Goal: Task Accomplishment & Management: Manage account settings

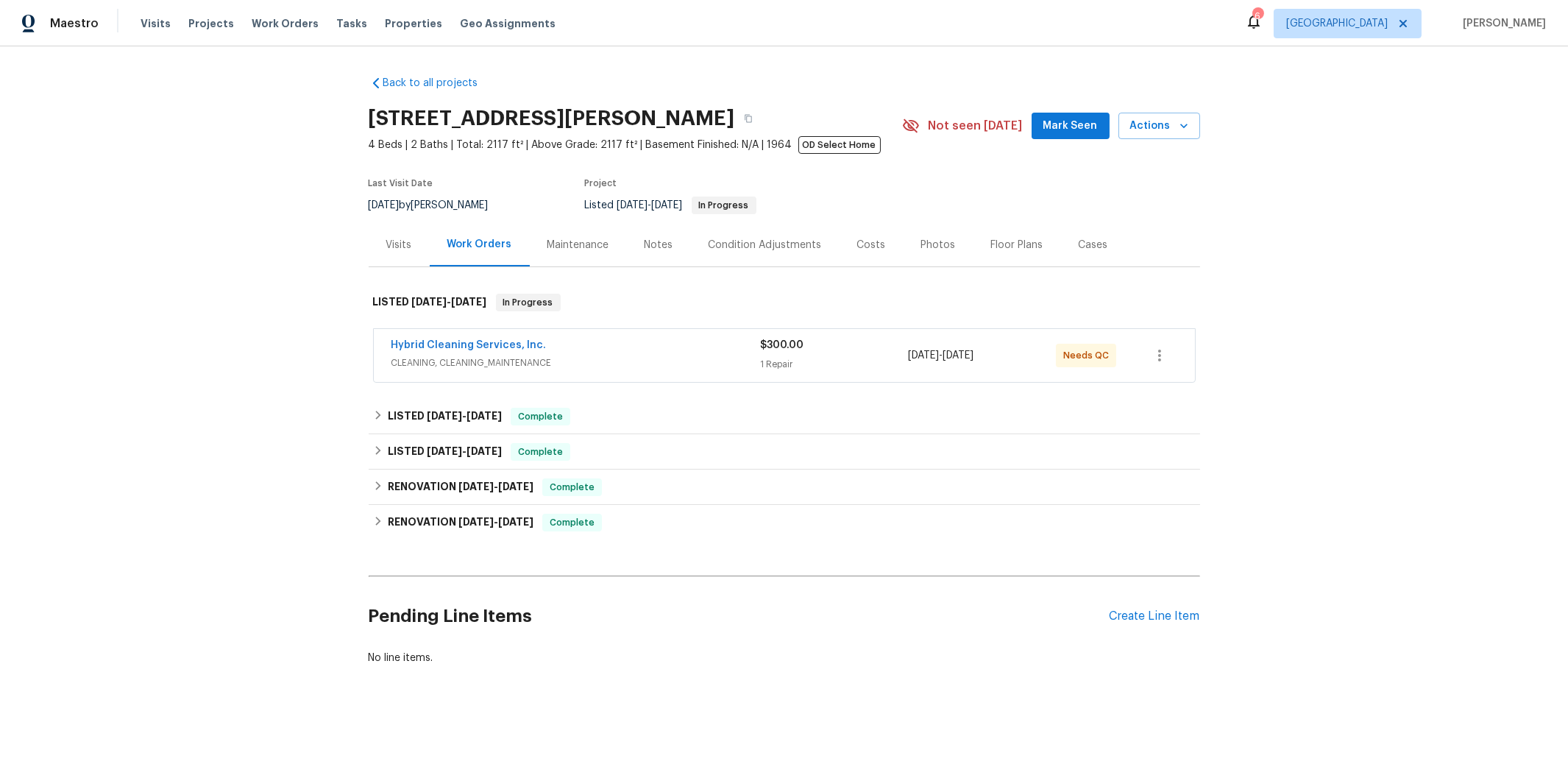
click at [572, 243] on div "Maintenance" at bounding box center [578, 245] width 62 height 14
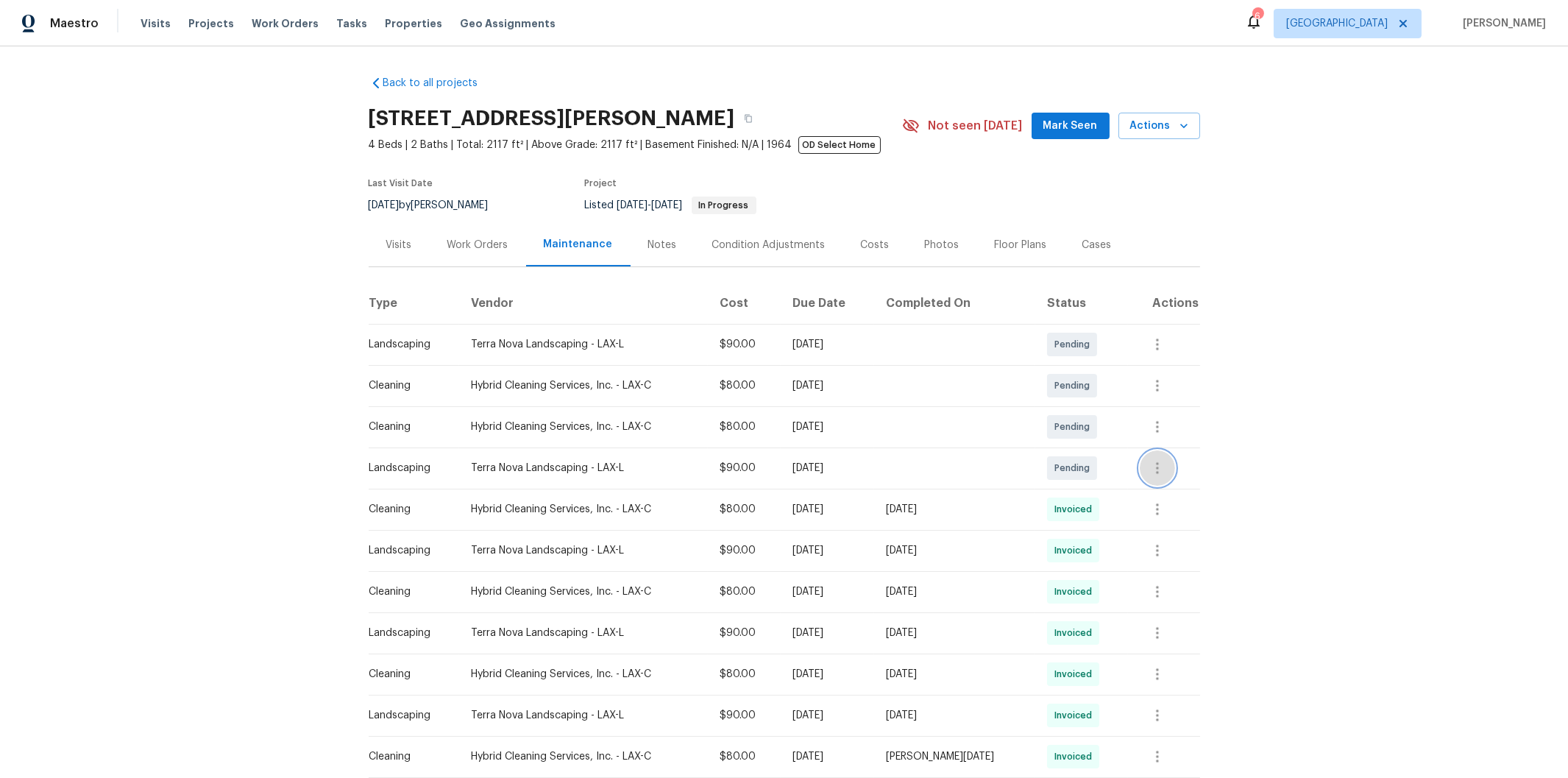
click at [1155, 471] on icon "button" at bounding box center [1157, 468] width 18 height 18
click at [1176, 492] on li "View details" at bounding box center [1214, 493] width 152 height 24
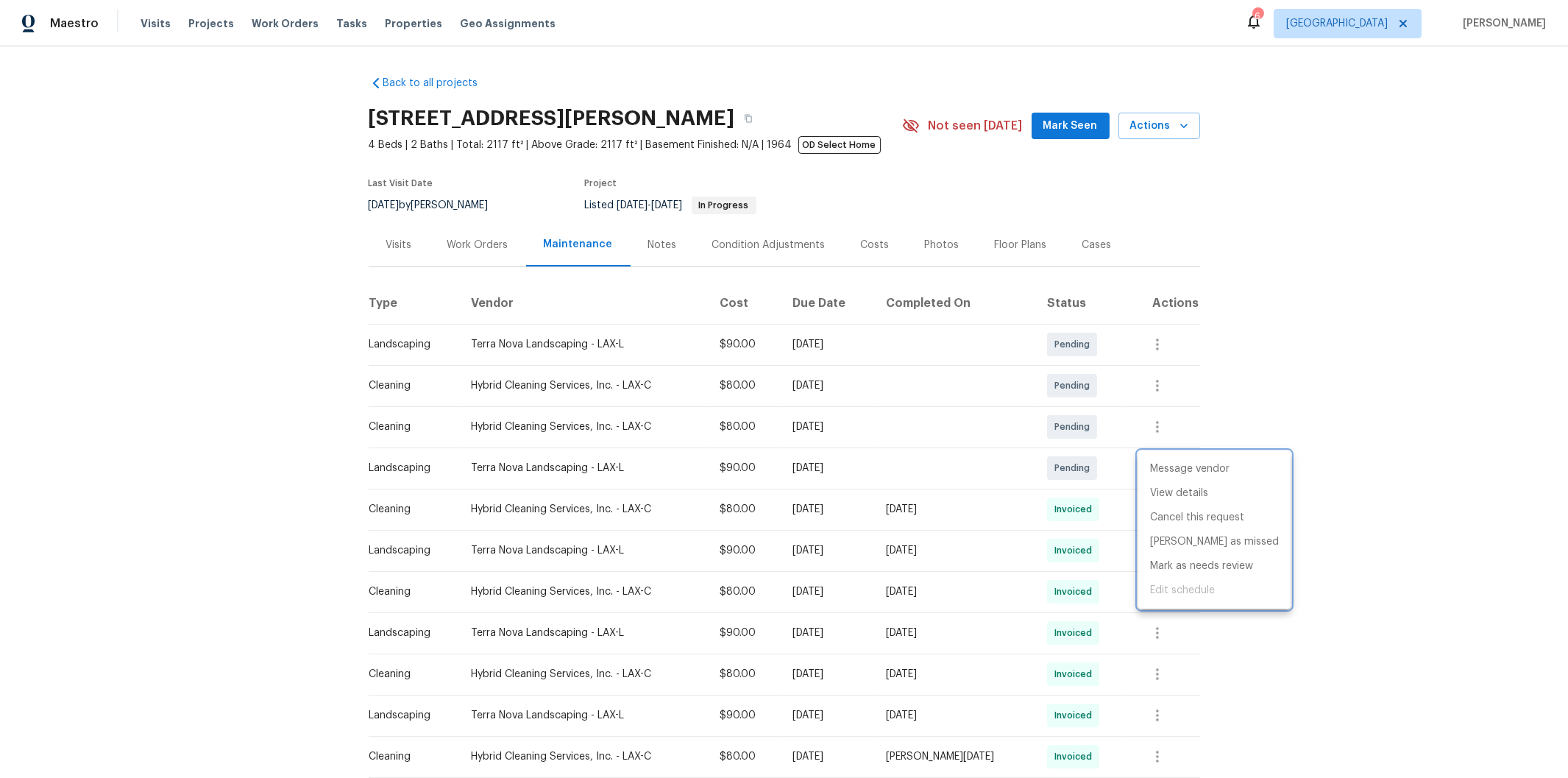
click at [1227, 654] on div at bounding box center [784, 389] width 1568 height 778
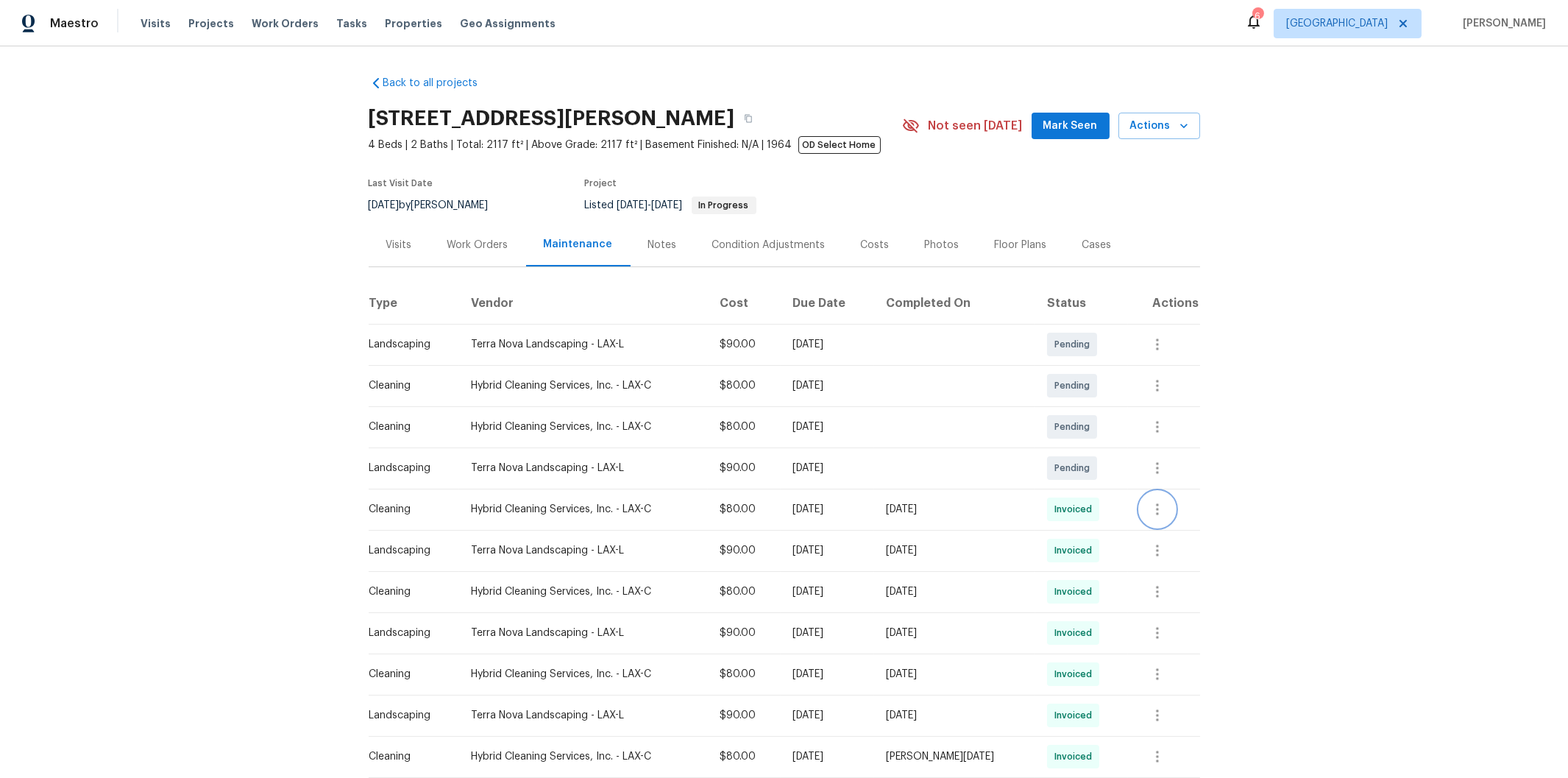
click at [1156, 509] on icon "button" at bounding box center [1157, 509] width 3 height 11
click at [1175, 535] on li "View details" at bounding box center [1189, 535] width 103 height 24
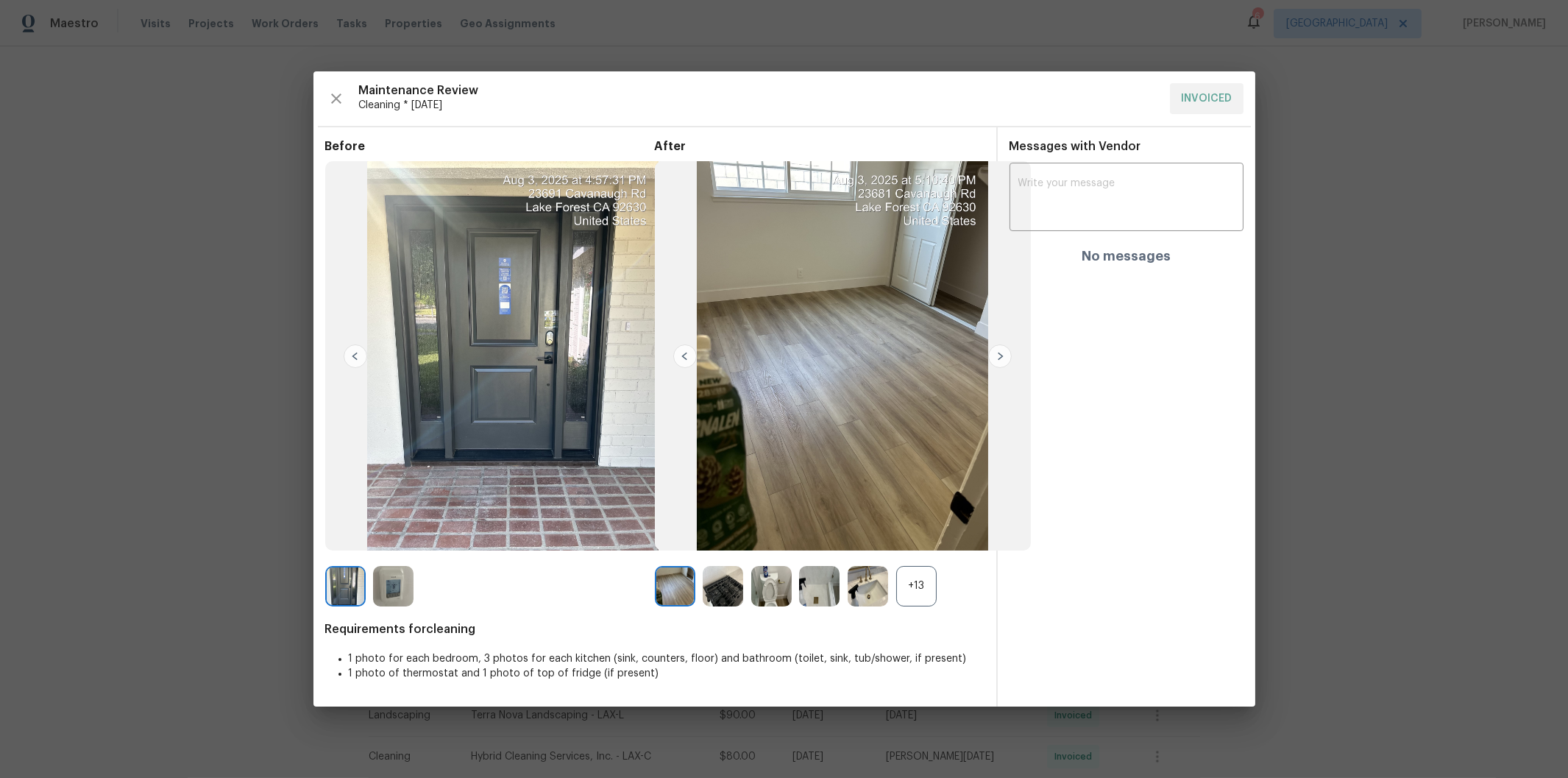
click at [1001, 360] on img at bounding box center [999, 356] width 24 height 24
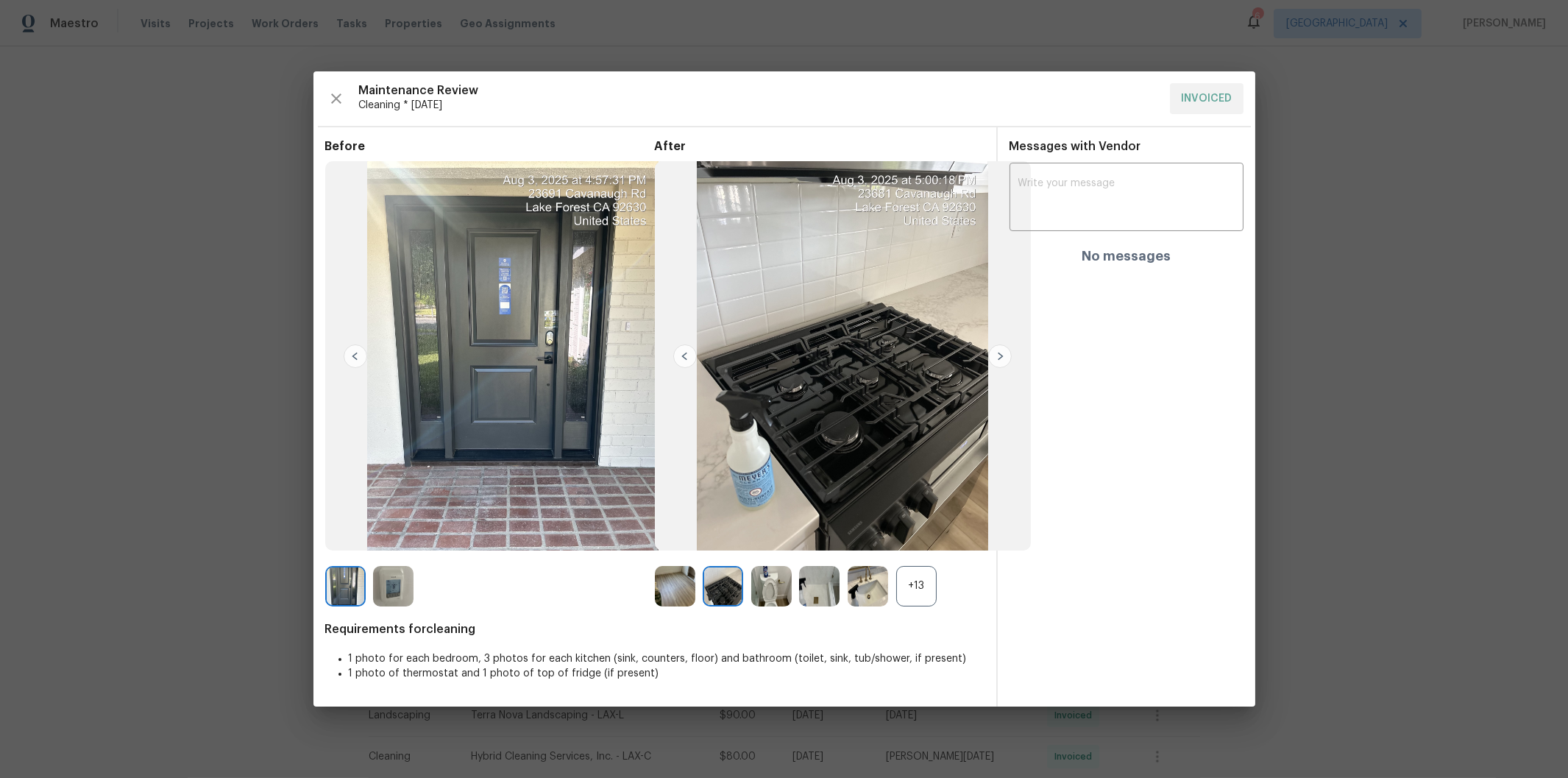
click at [1001, 359] on img at bounding box center [999, 356] width 24 height 24
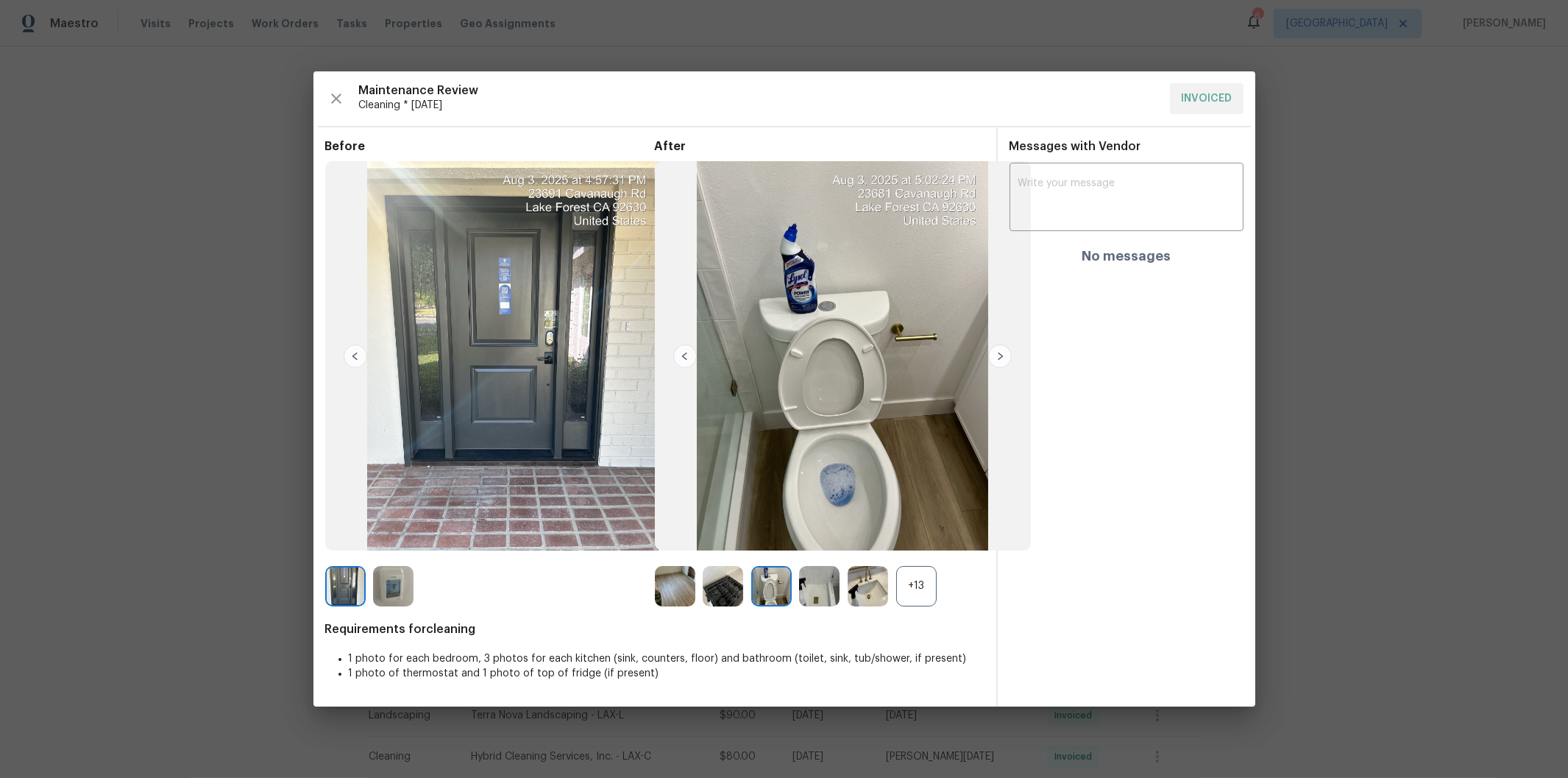
click at [681, 358] on img at bounding box center [685, 356] width 24 height 24
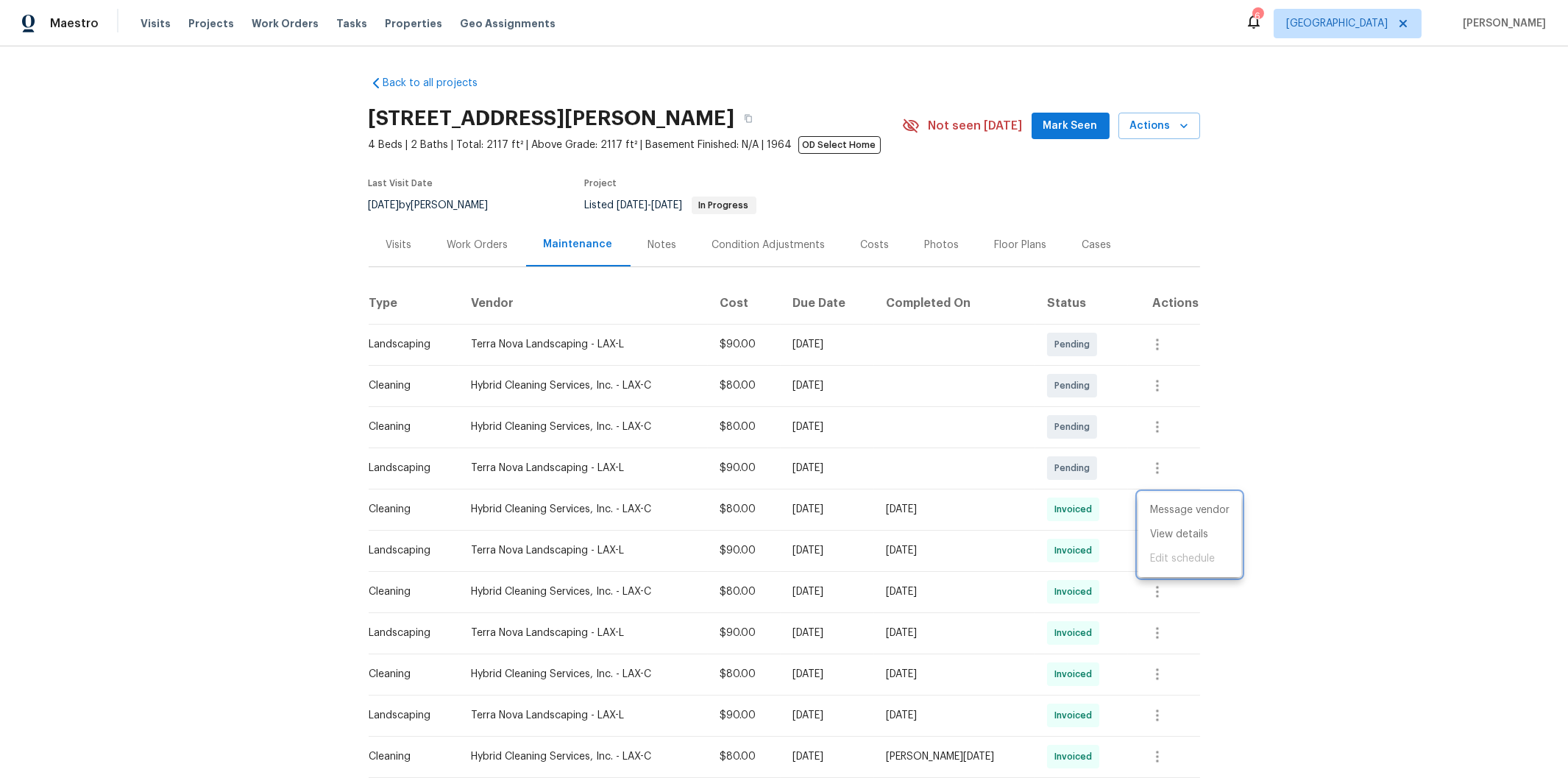
click at [1357, 242] on div at bounding box center [784, 389] width 1568 height 778
